Goal: Communication & Community: Connect with others

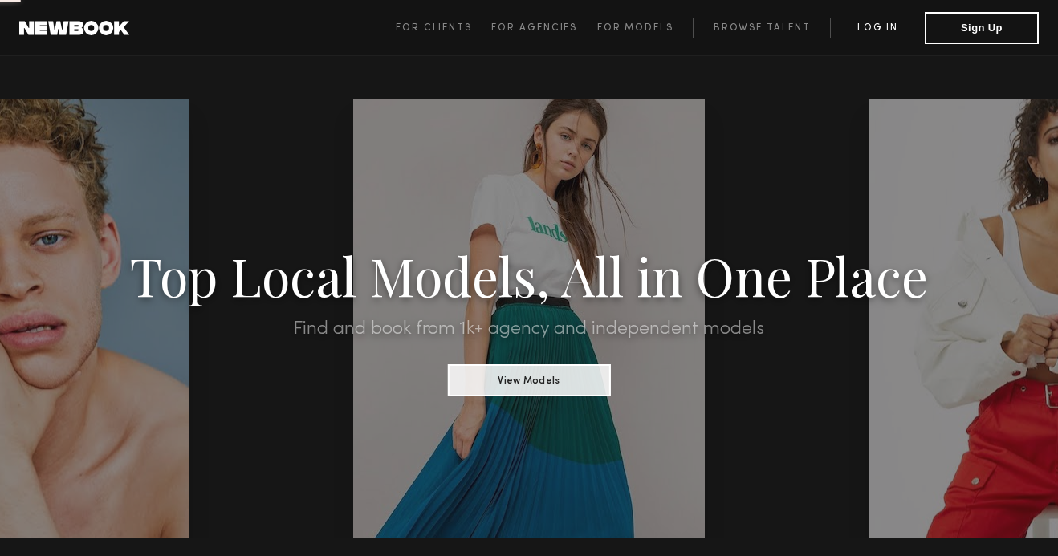
click at [871, 24] on link "Log in" at bounding box center [877, 27] width 95 height 19
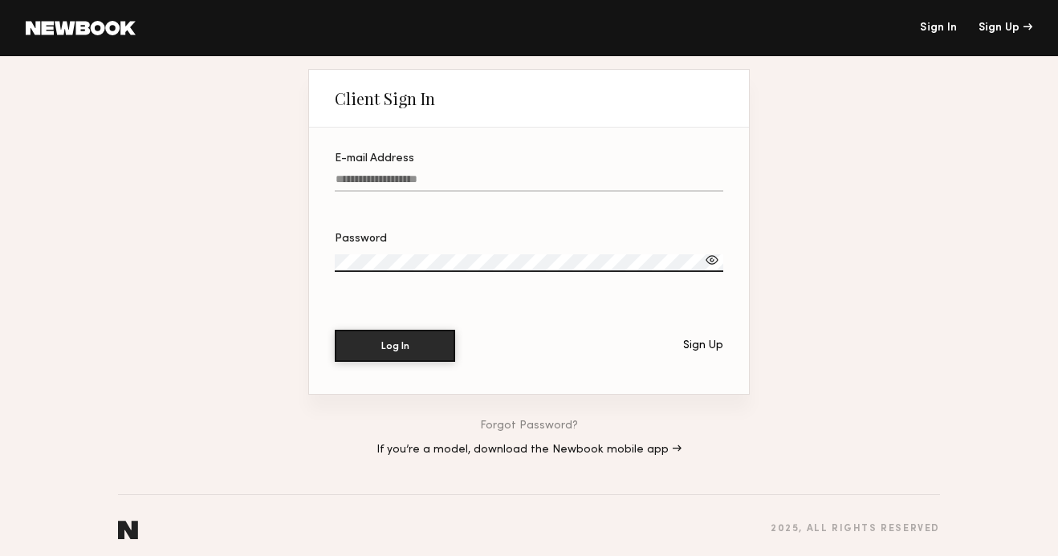
click at [420, 171] on label "E-mail Address" at bounding box center [529, 180] width 388 height 55
click at [420, 173] on input "E-mail Address" at bounding box center [529, 182] width 388 height 18
paste input "**********"
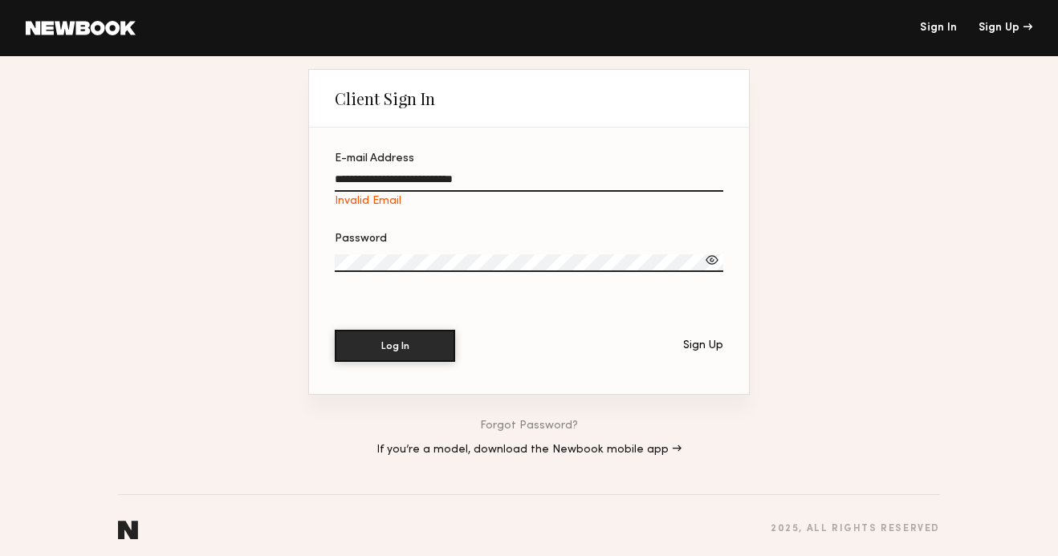
drag, startPoint x: 526, startPoint y: 177, endPoint x: 455, endPoint y: 182, distance: 71.6
click at [455, 182] on input "**********" at bounding box center [529, 182] width 388 height 18
type input "**********"
click at [403, 357] on button "Log In" at bounding box center [395, 345] width 120 height 32
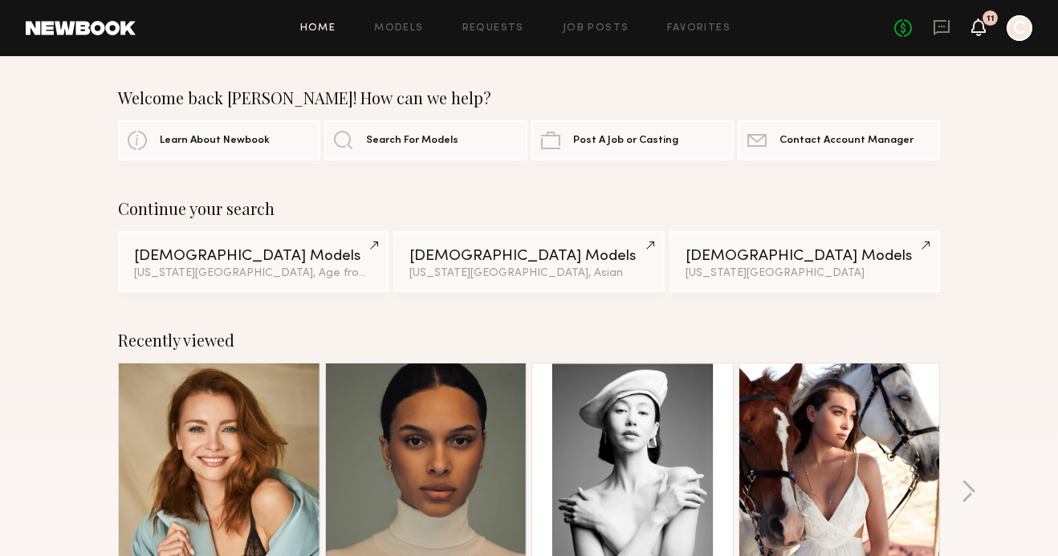
click at [972, 23] on icon at bounding box center [978, 27] width 14 height 18
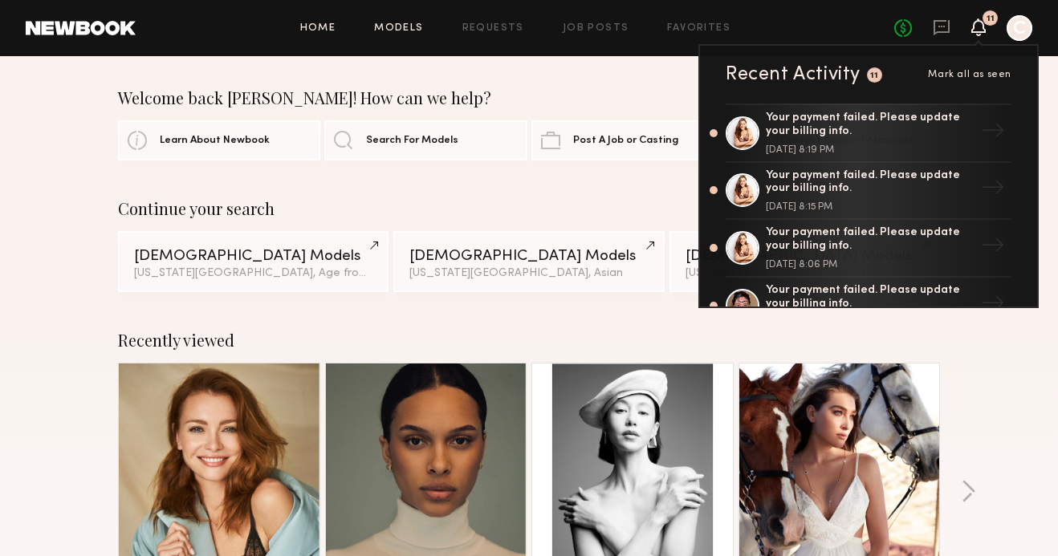
click at [412, 30] on link "Models" at bounding box center [398, 28] width 49 height 10
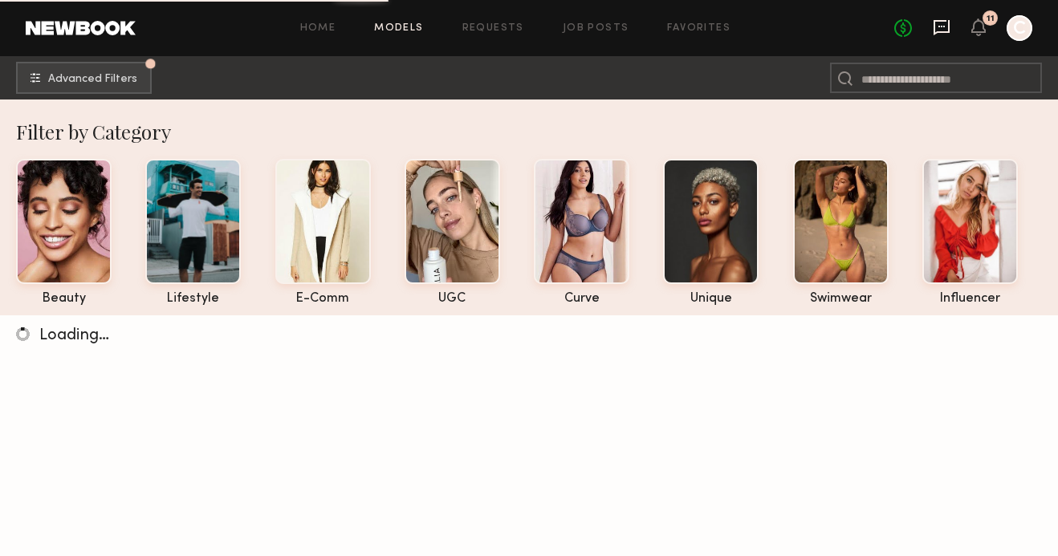
click at [944, 28] on icon at bounding box center [941, 27] width 18 height 18
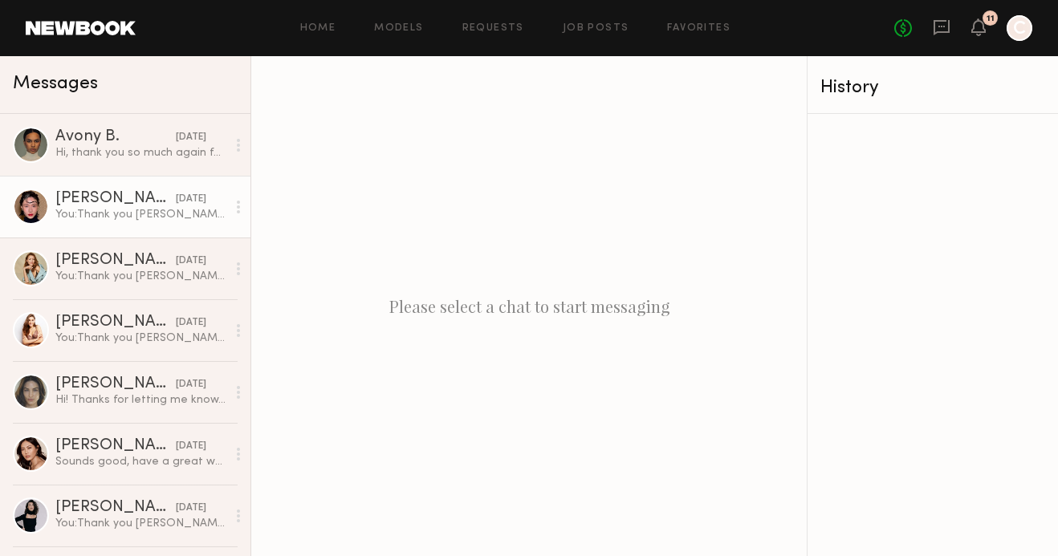
scroll to position [52, 0]
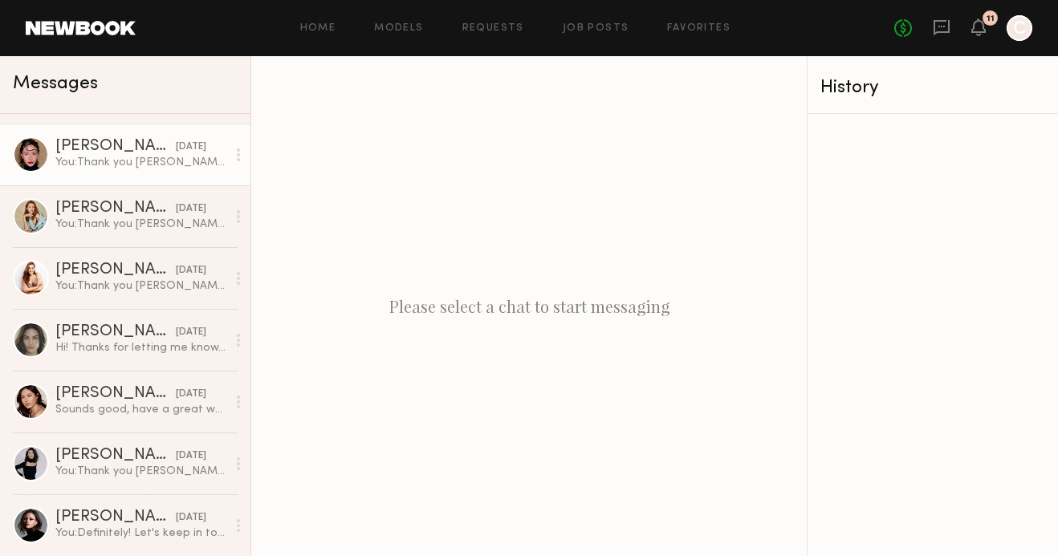
click at [132, 179] on link "[PERSON_NAME] [DATE] You: Thank you [PERSON_NAME]!" at bounding box center [125, 155] width 250 height 62
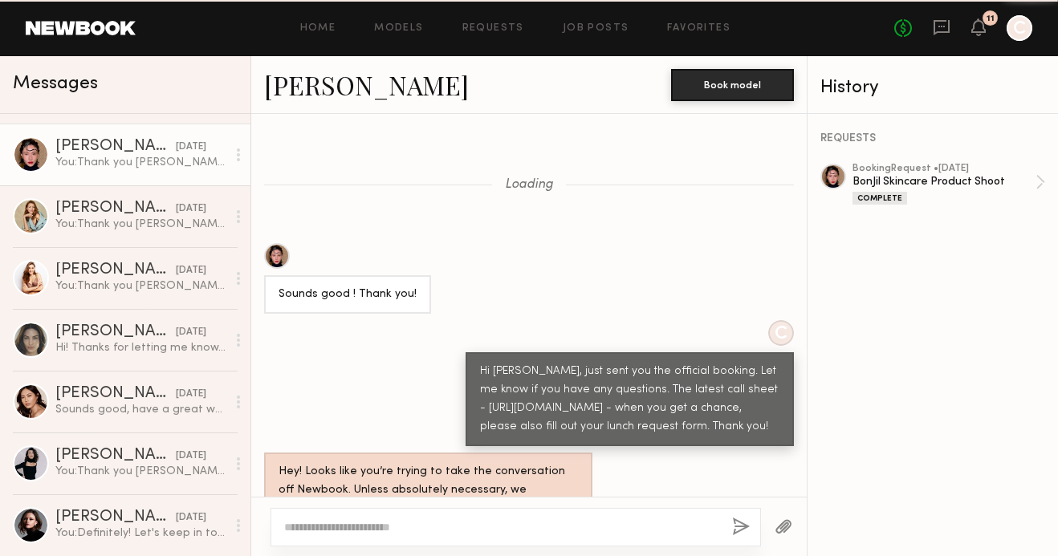
scroll to position [1507, 0]
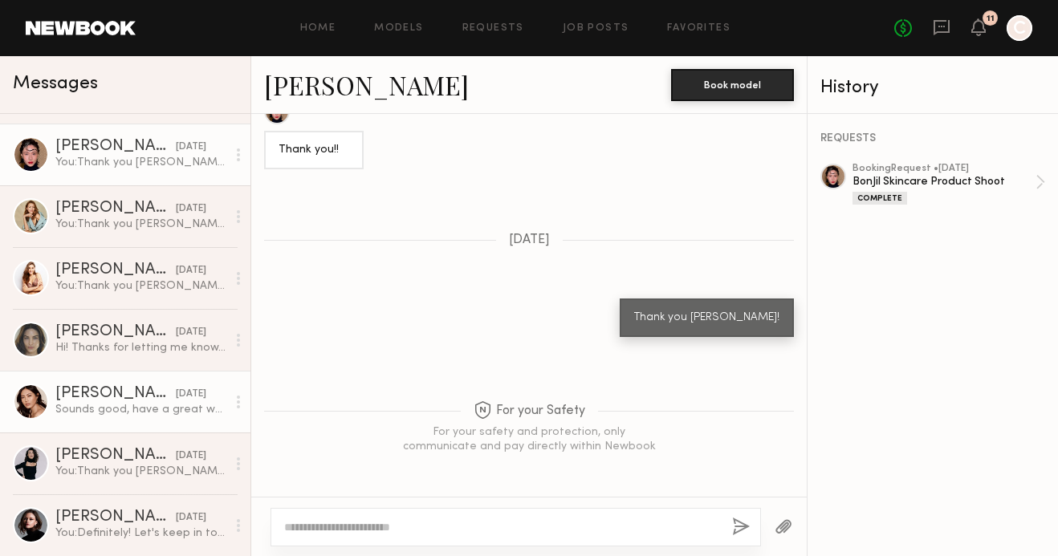
click at [127, 400] on div "[PERSON_NAME]" at bounding box center [115, 394] width 120 height 16
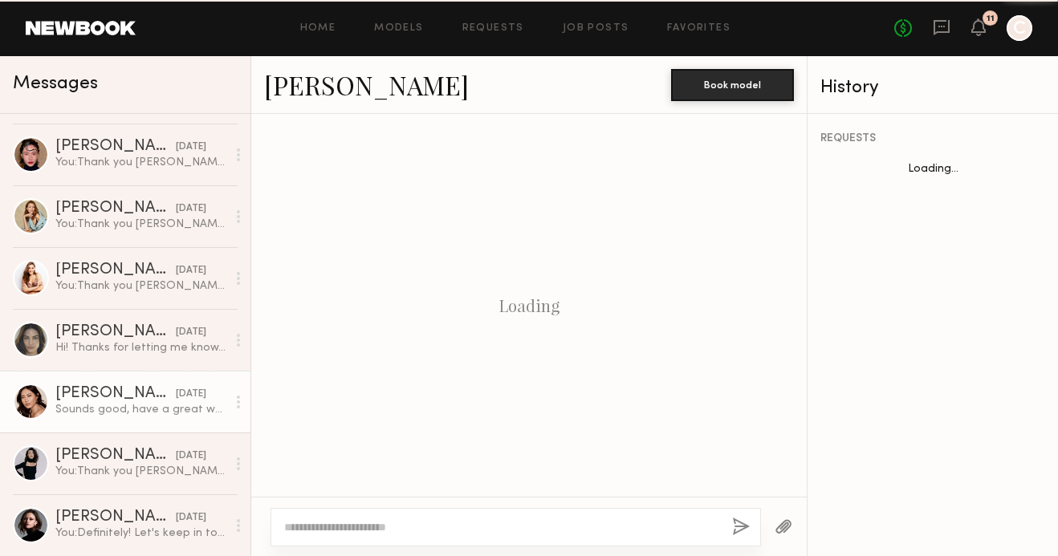
scroll to position [1210, 0]
